Goal: Transaction & Acquisition: Obtain resource

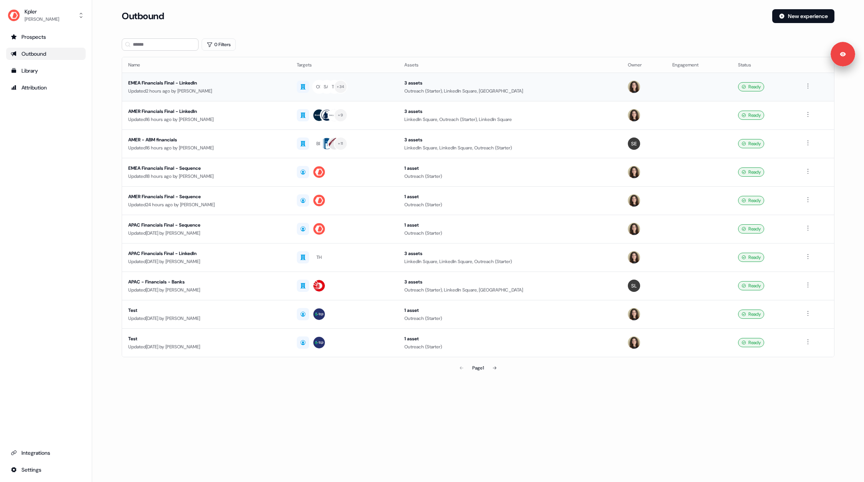
click at [232, 92] on div "Updated 2 hours ago by Aleksandra Rakowska" at bounding box center [206, 91] width 156 height 8
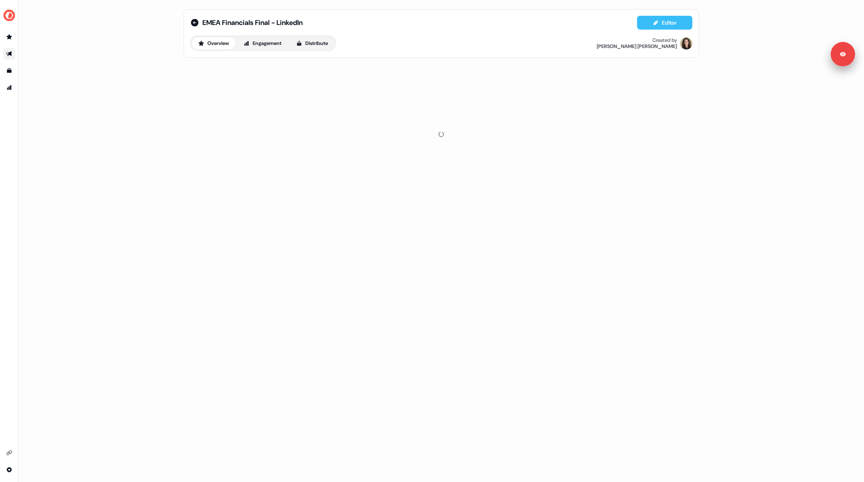
click at [664, 26] on button "Editor" at bounding box center [664, 23] width 55 height 14
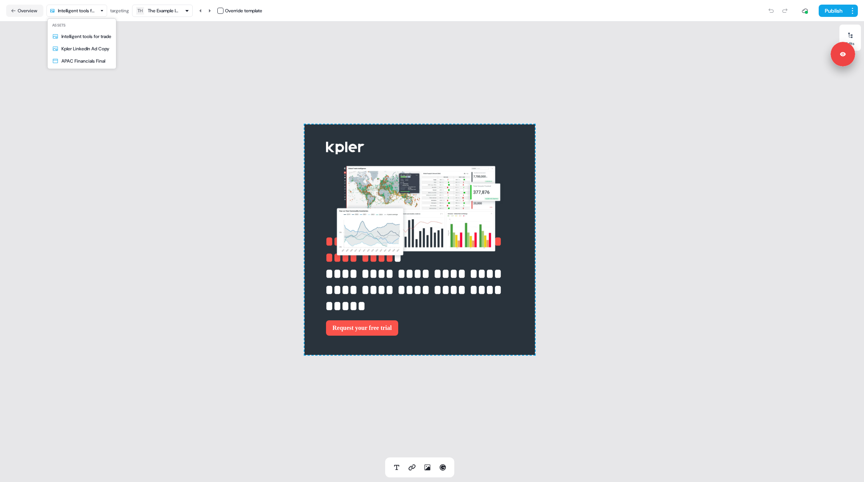
click at [80, 12] on html "**********" at bounding box center [432, 241] width 864 height 482
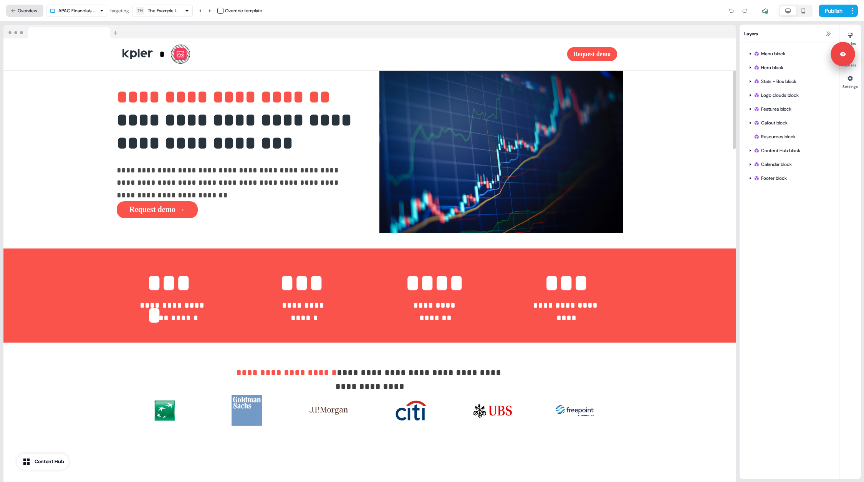
click at [17, 13] on button "Overview" at bounding box center [24, 11] width 37 height 12
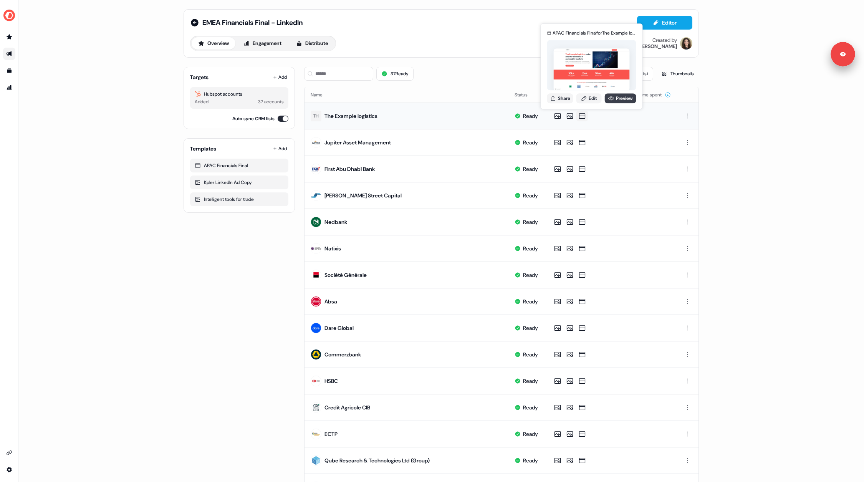
click at [612, 99] on icon at bounding box center [612, 98] width 6 height 6
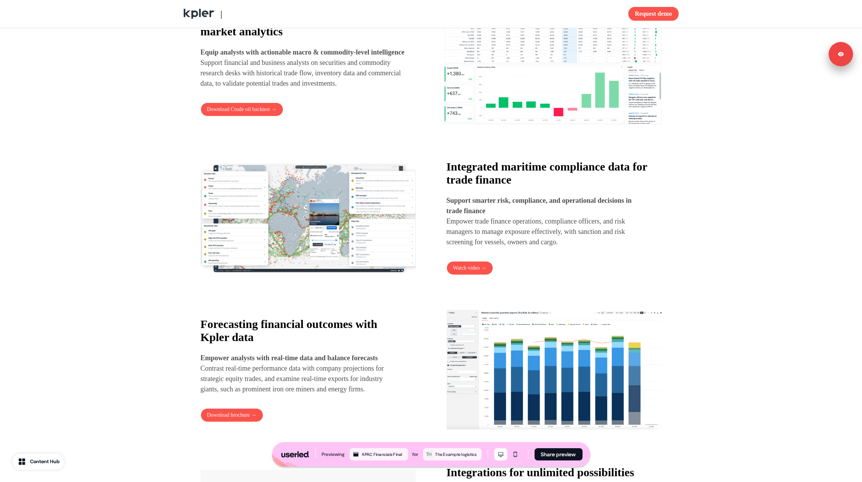
scroll to position [446, 0]
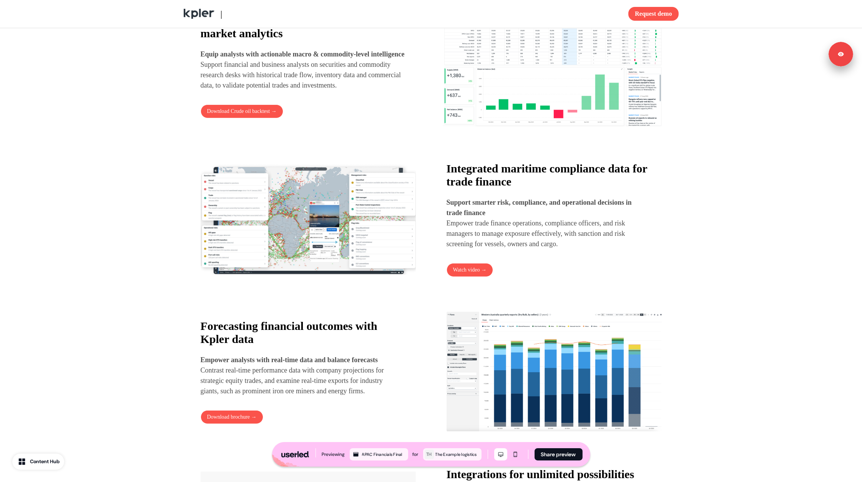
click at [370, 211] on img at bounding box center [308, 220] width 215 height 122
click at [230, 118] on button "Download Crude oil backtest →" at bounding box center [242, 112] width 83 height 14
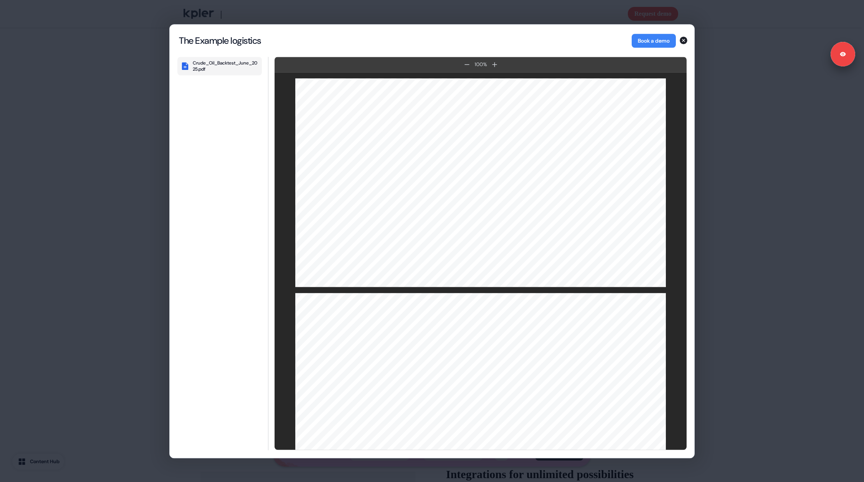
click at [122, 126] on div "The Example logistics The Example logistics Book a demo Crude_Oil_Backtest_June…" at bounding box center [432, 241] width 864 height 482
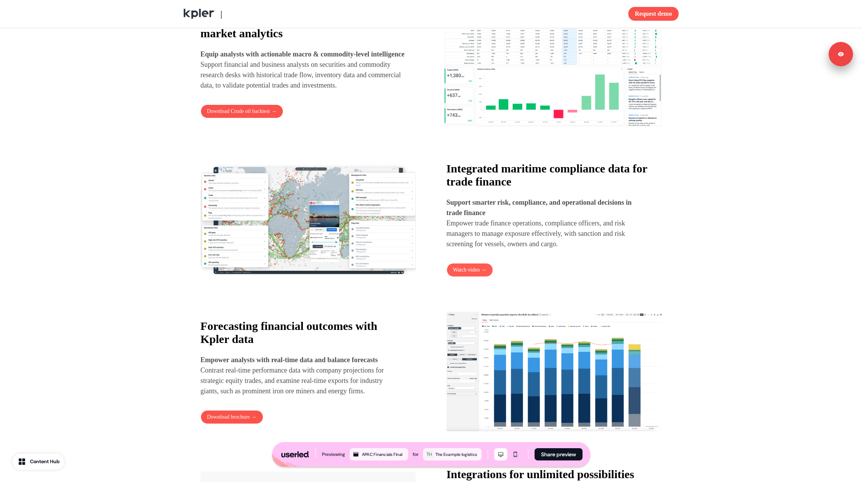
click at [464, 274] on button "Watch video →" at bounding box center [469, 270] width 47 height 14
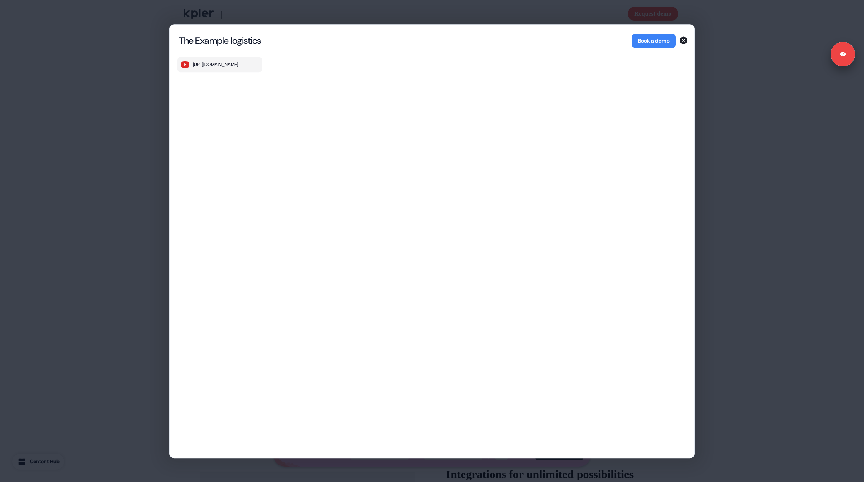
click at [140, 229] on div "The Example logistics The Example logistics Book a demo [URL][DOMAIN_NAME] [URL…" at bounding box center [432, 241] width 864 height 482
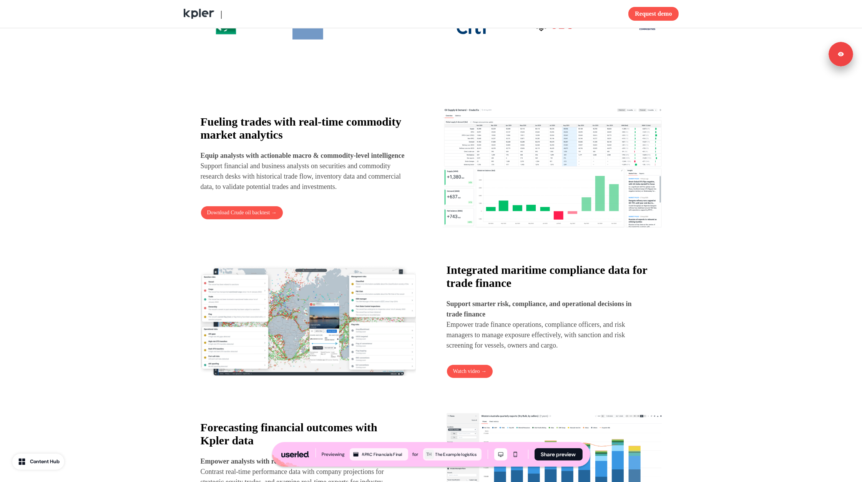
scroll to position [344, 0]
click at [247, 220] on button "Download Crude oil backtest →" at bounding box center [242, 213] width 83 height 14
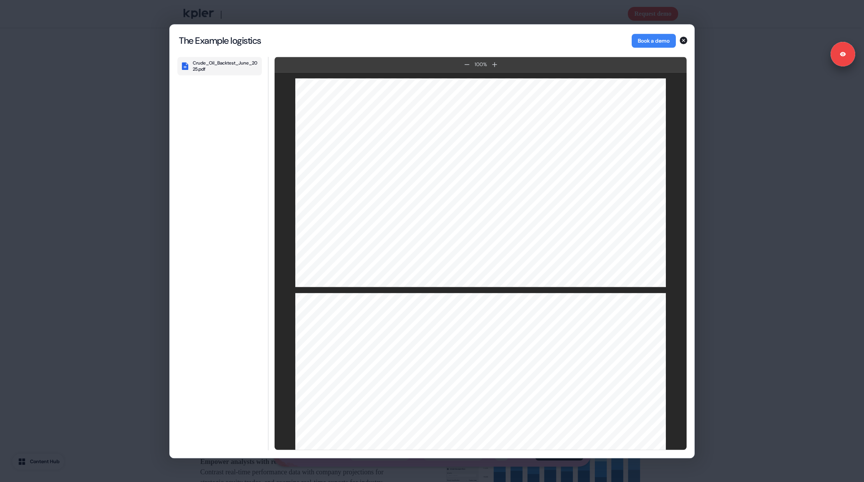
click at [127, 157] on div "The Example logistics The Example logistics Book a demo Crude_Oil_Backtest_June…" at bounding box center [432, 241] width 864 height 482
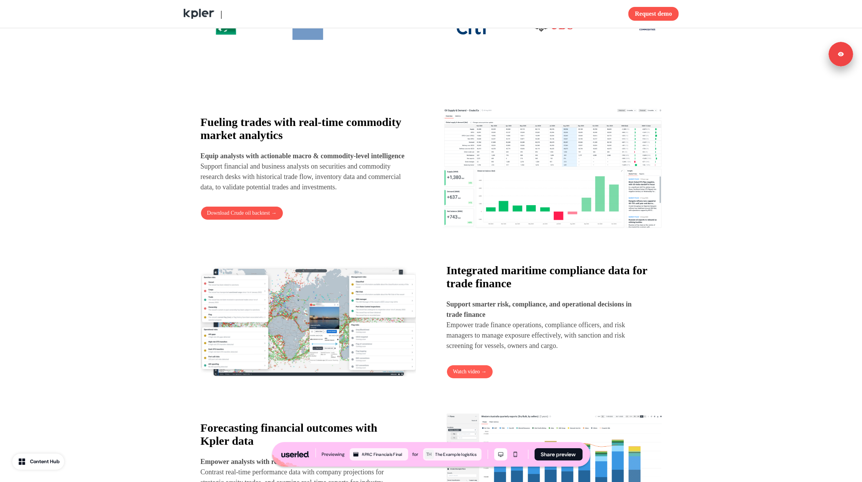
click at [468, 378] on button "Watch video →" at bounding box center [469, 372] width 47 height 14
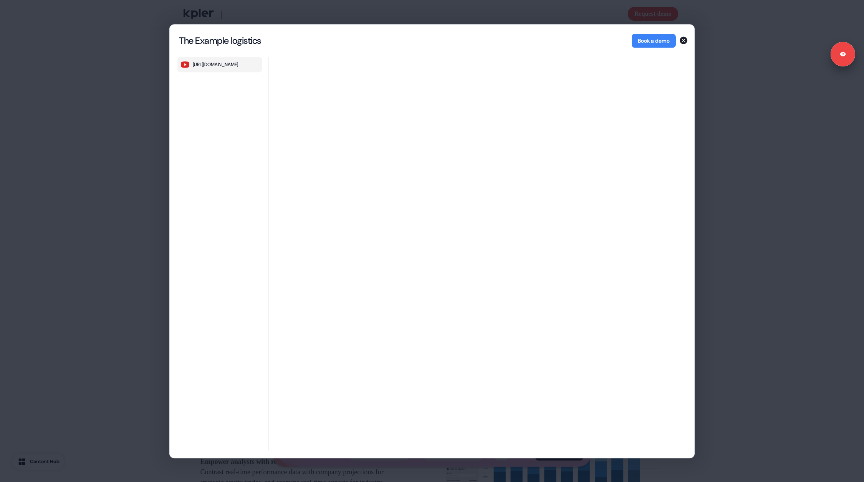
click at [159, 258] on div "The Example logistics The Example logistics Book a demo [URL][DOMAIN_NAME] [URL…" at bounding box center [432, 241] width 864 height 482
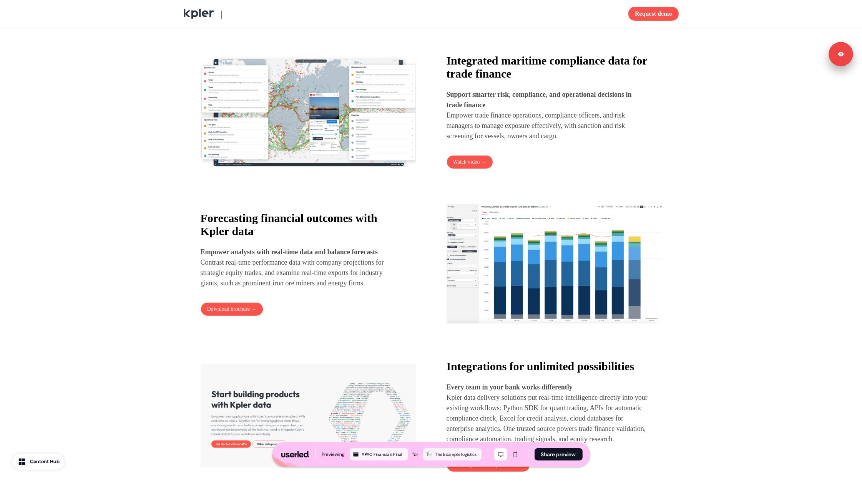
scroll to position [606, 0]
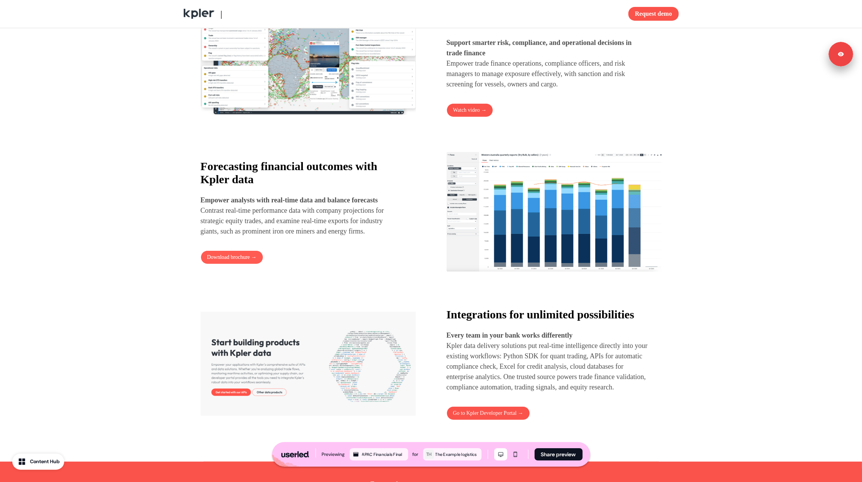
click at [230, 264] on button "Download brochure →" at bounding box center [232, 257] width 63 height 14
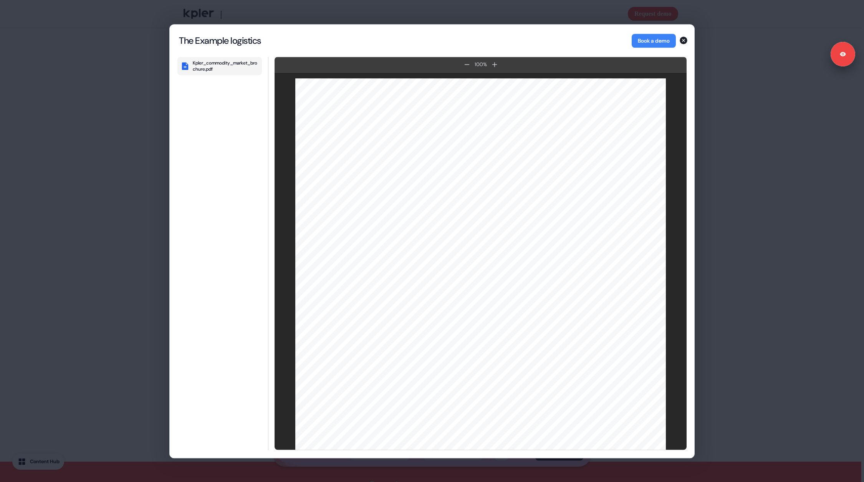
click at [152, 244] on div "The Example logistics The Example logistics Book a demo Kpler_commodity_market_…" at bounding box center [432, 241] width 864 height 482
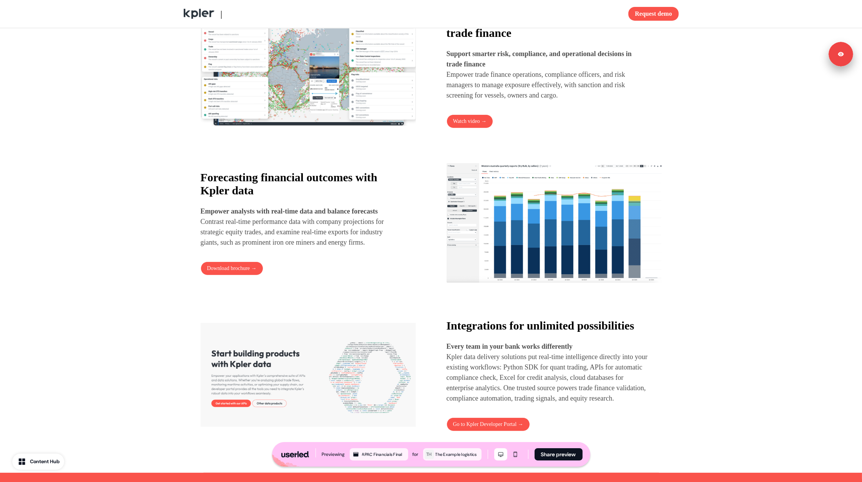
scroll to position [588, 0]
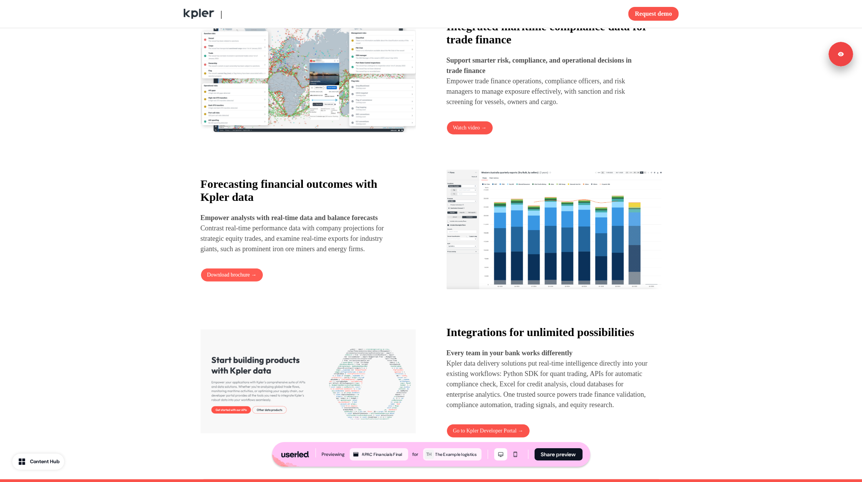
click at [229, 282] on button "Download brochure →" at bounding box center [232, 275] width 63 height 14
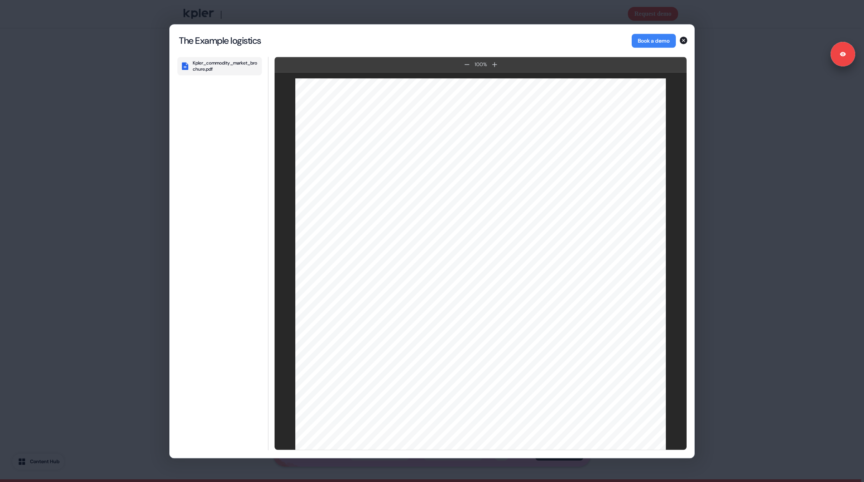
click at [108, 336] on div "The Example logistics The Example logistics Book a demo Kpler_commodity_market_…" at bounding box center [432, 241] width 864 height 482
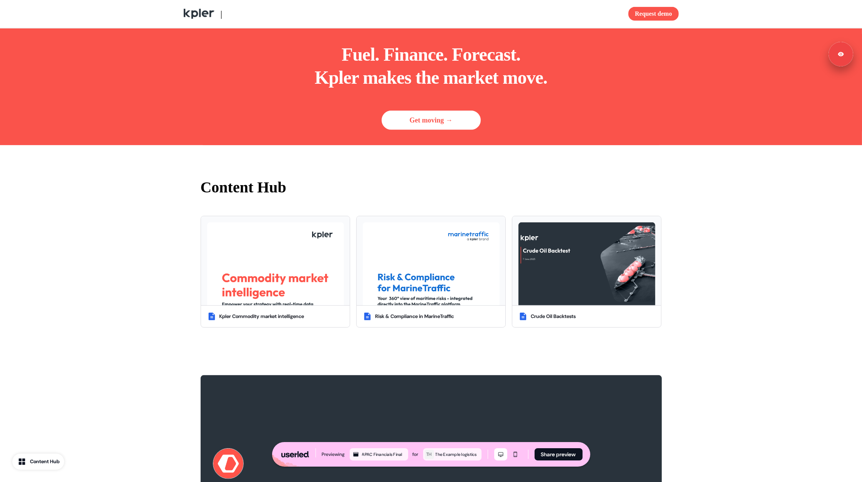
scroll to position [1042, 0]
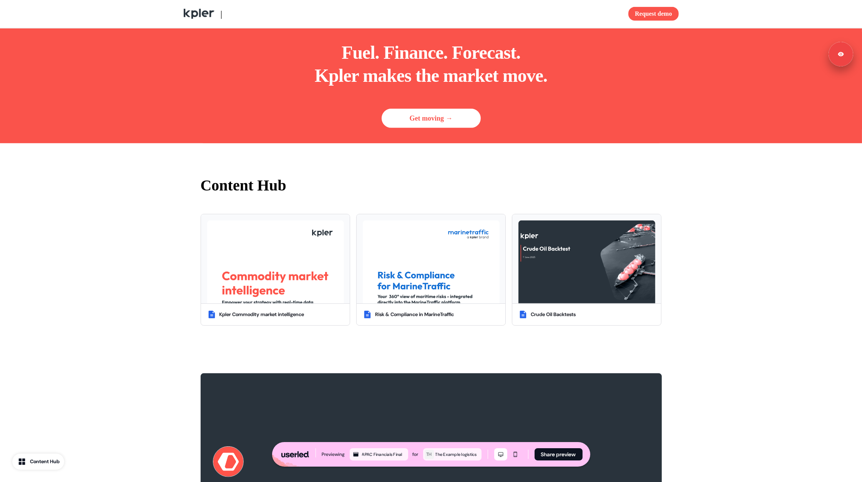
click at [38, 460] on div "Content Hub" at bounding box center [45, 462] width 30 height 8
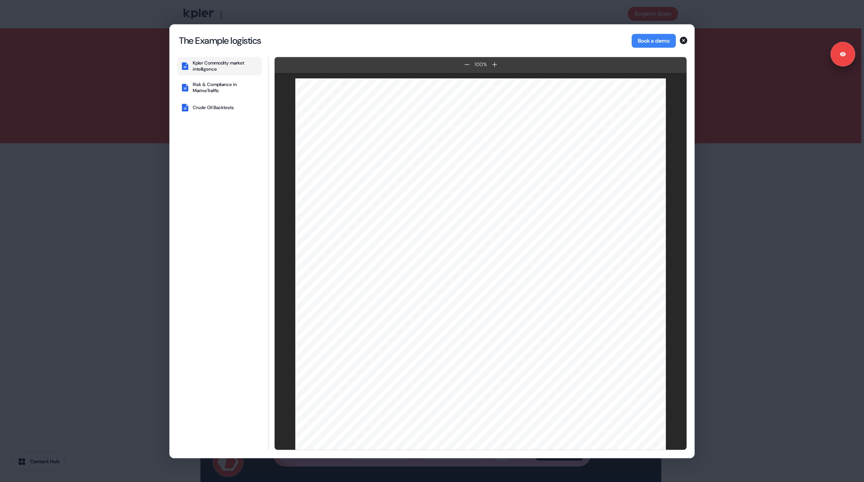
click at [38, 460] on div "The Example logistics The Example logistics Book a demo Kpler Commodity market …" at bounding box center [432, 241] width 864 height 482
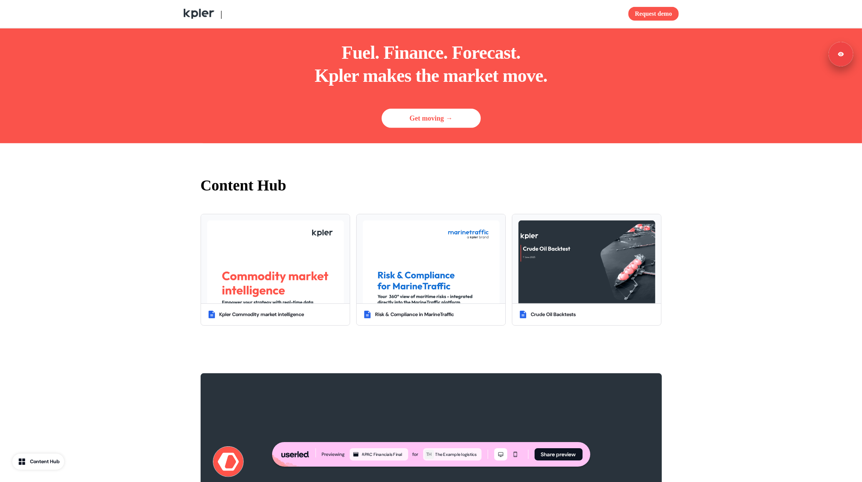
click at [38, 460] on div "Content Hub" at bounding box center [45, 462] width 30 height 8
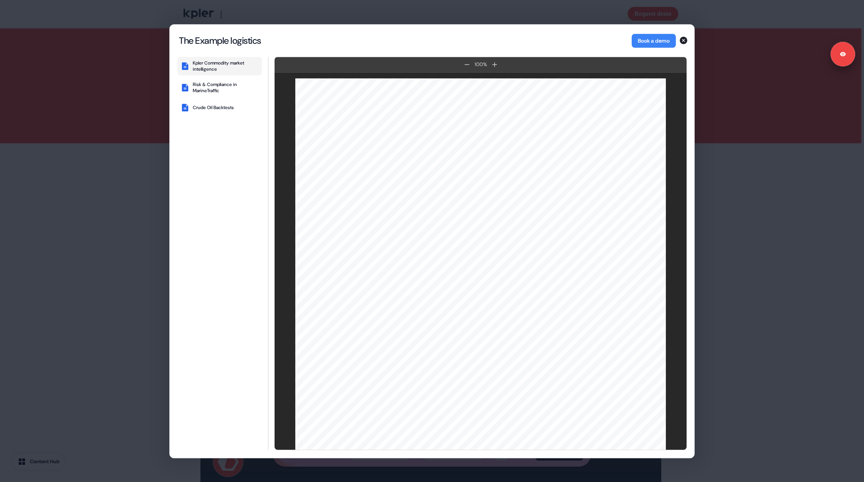
click at [79, 375] on div "The Example logistics The Example logistics Book a demo Kpler Commodity market …" at bounding box center [432, 241] width 864 height 482
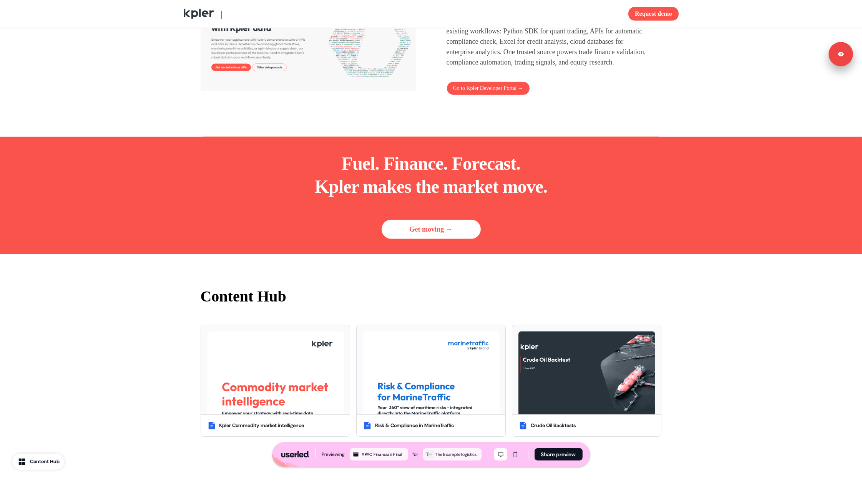
scroll to position [930, 0]
